Goal: Entertainment & Leisure: Consume media (video, audio)

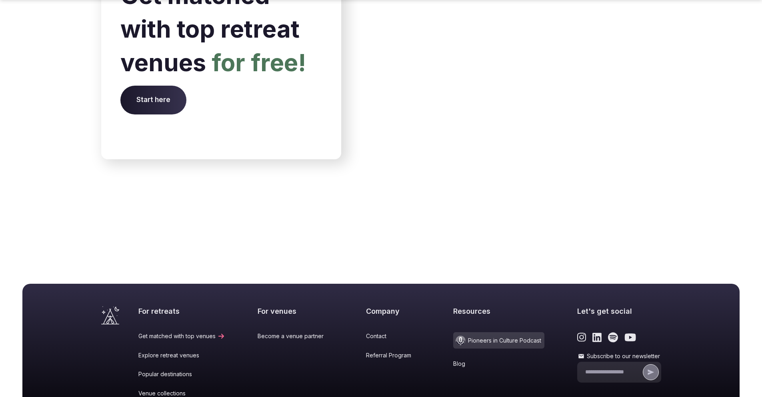
scroll to position [3284, 0]
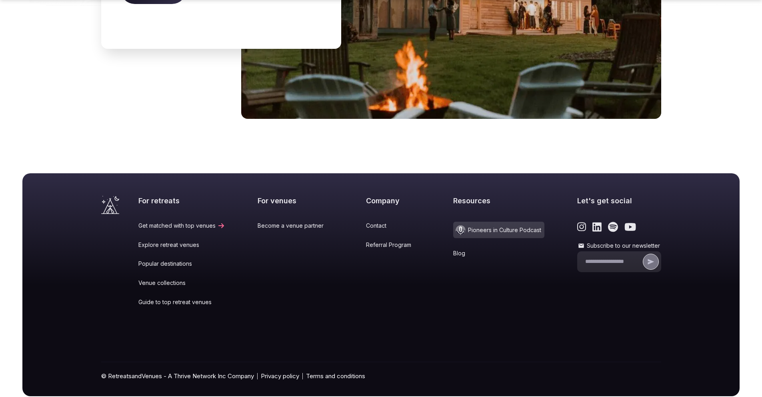
click at [453, 249] on link "Blog" at bounding box center [498, 253] width 91 height 8
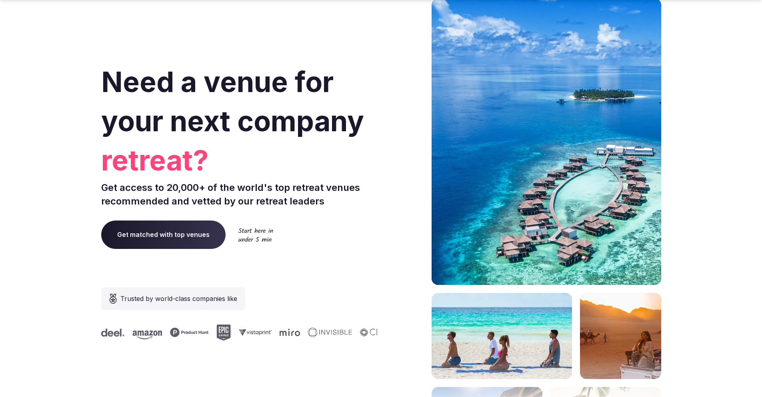
scroll to position [3284, 0]
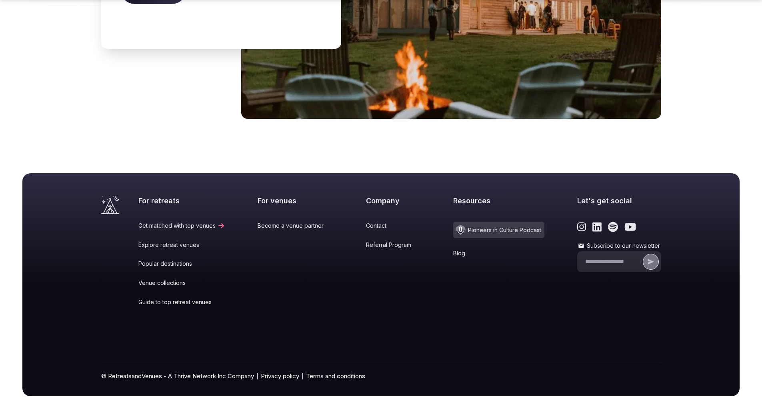
click at [474, 222] on span "Pioneers in Culture Podcast" at bounding box center [498, 230] width 91 height 16
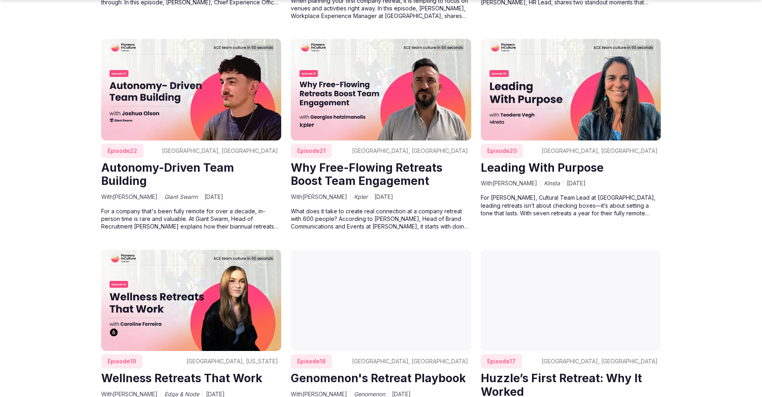
scroll to position [2224, 0]
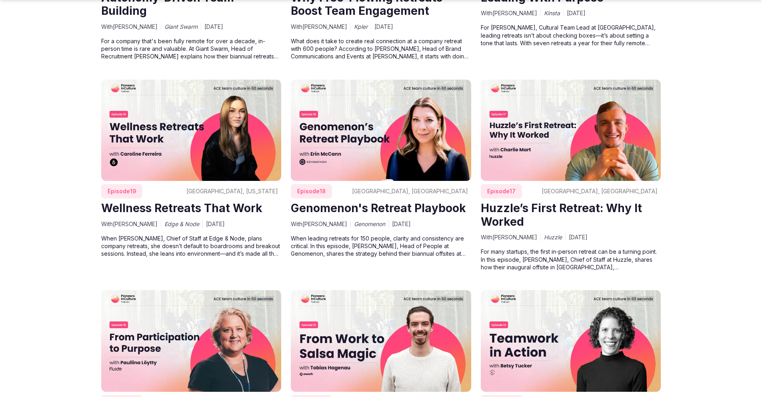
click at [369, 128] on img at bounding box center [381, 131] width 180 height 102
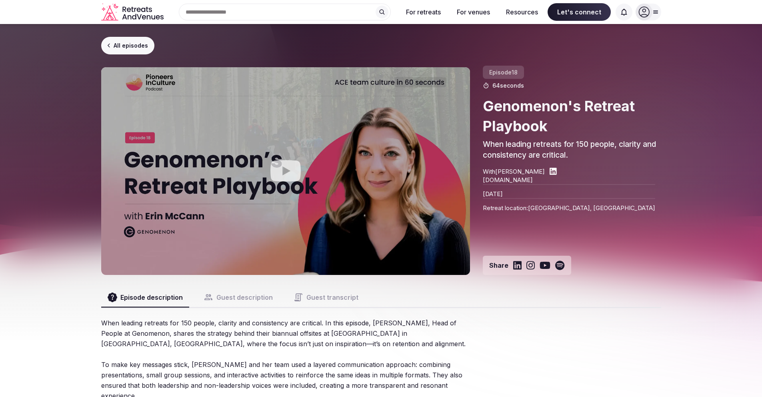
click at [290, 175] on icon "Play video" at bounding box center [285, 170] width 30 height 21
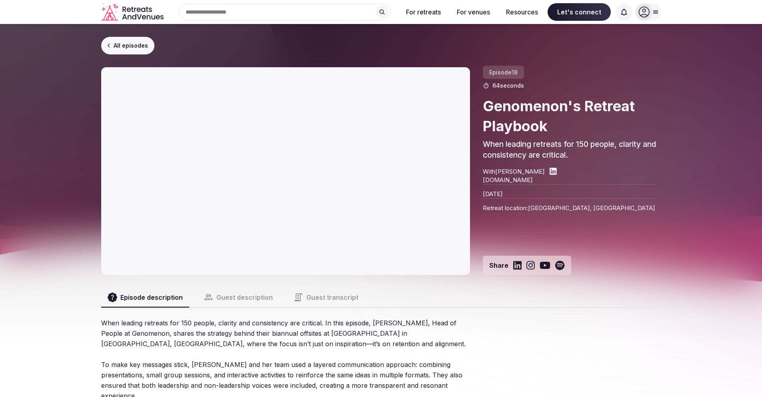
click at [226, 296] on button "Guest description" at bounding box center [238, 297] width 82 height 19
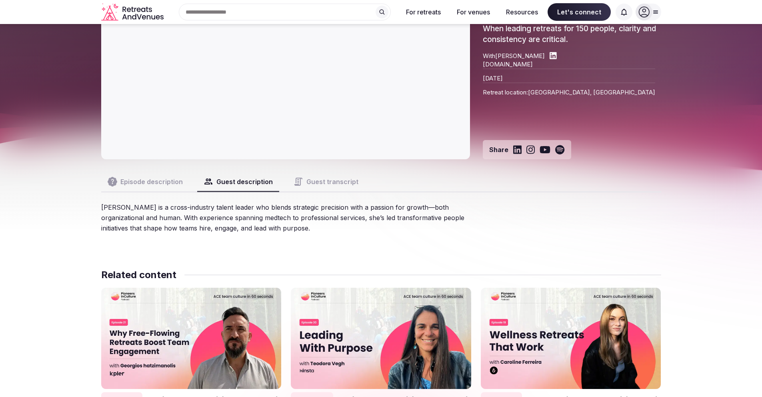
click at [333, 182] on button "Guest transcript" at bounding box center [326, 181] width 78 height 19
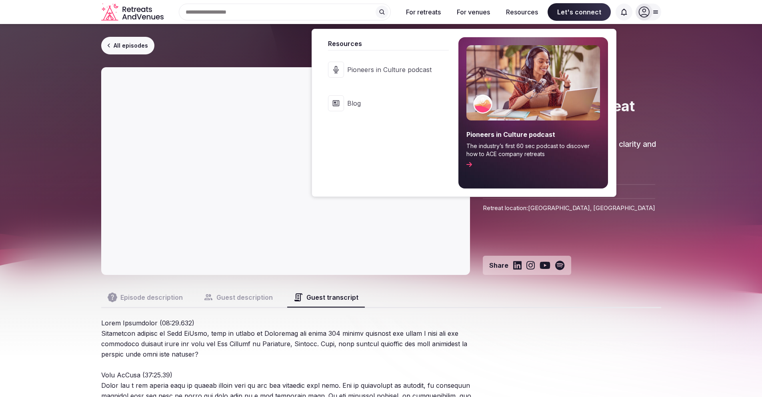
click at [516, 13] on button "Resources" at bounding box center [522, 12] width 45 height 18
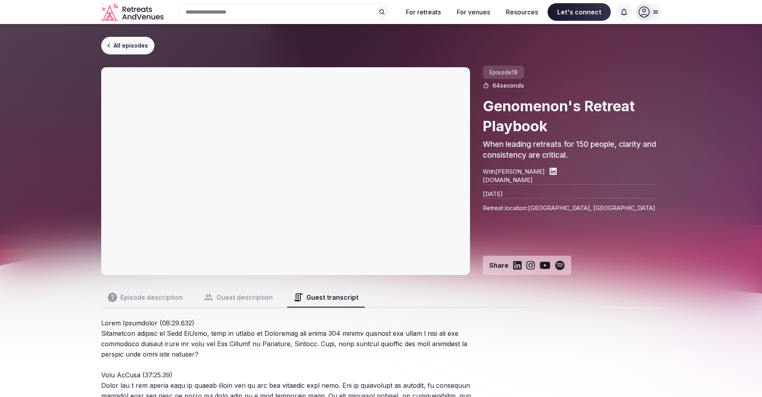
click at [138, 15] on icon "Retreats and Venues company logo" at bounding box center [139, 16] width 5 height 5
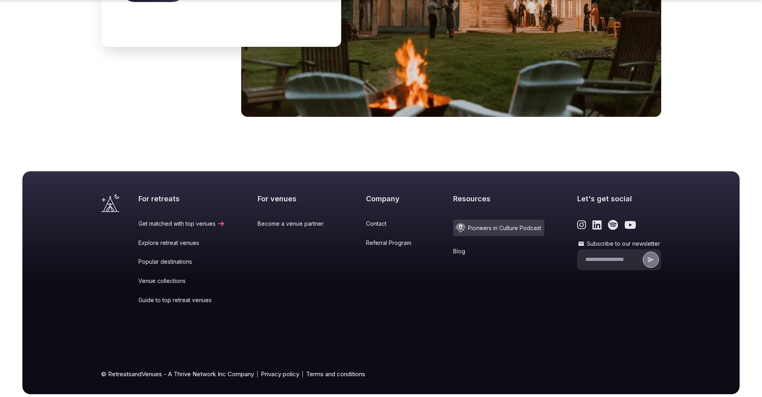
scroll to position [3287, 0]
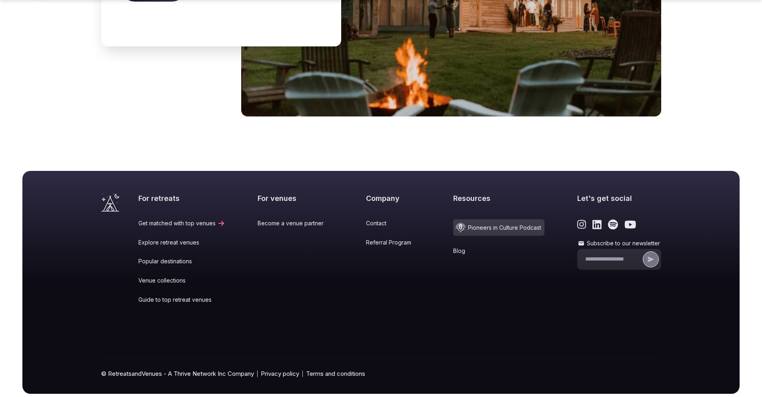
click at [380, 238] on link "Referral Program" at bounding box center [393, 242] width 55 height 8
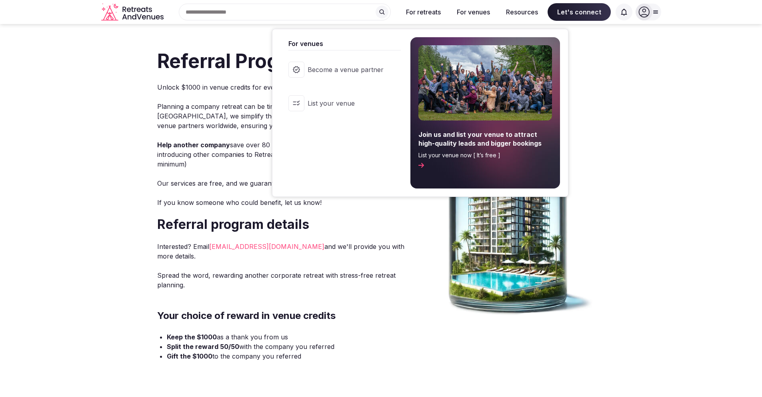
click at [476, 11] on button "For venues" at bounding box center [473, 12] width 46 height 18
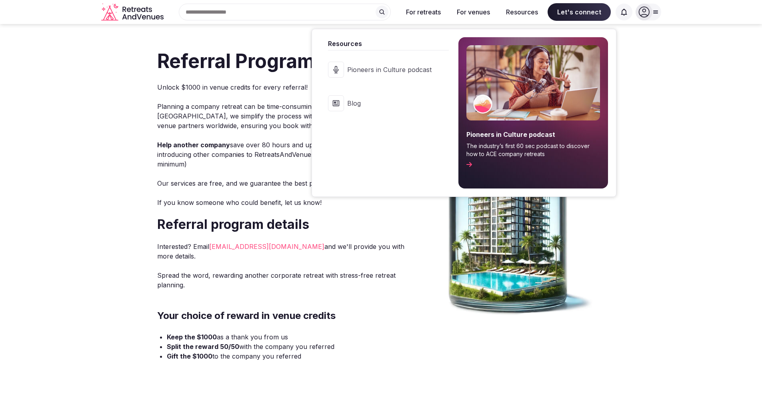
click at [522, 17] on button "Resources" at bounding box center [522, 12] width 45 height 18
click at [517, 12] on button "Resources" at bounding box center [522, 12] width 45 height 18
click at [519, 14] on button "Resources" at bounding box center [522, 12] width 45 height 18
click at [364, 108] on link "Blog" at bounding box center [384, 103] width 128 height 32
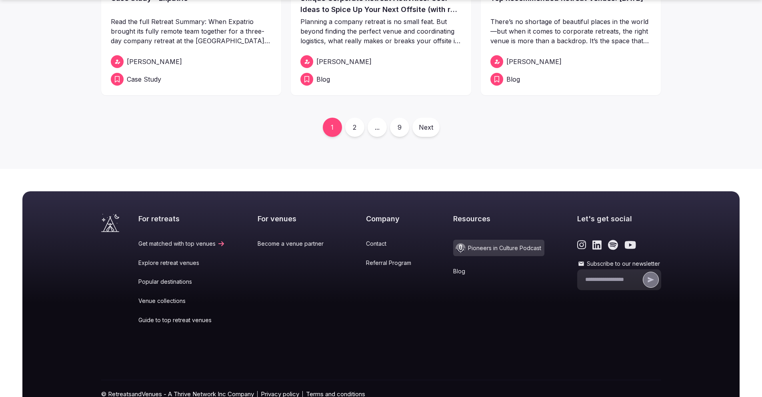
scroll to position [426, 0]
